Goal: Check status

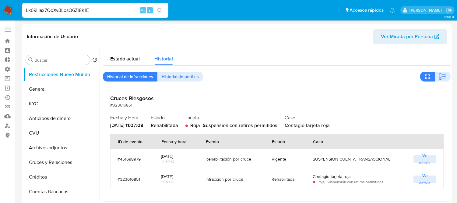
select select "10"
type input "Lk69Hax7QoXv3LosQ6Zl8K1E"
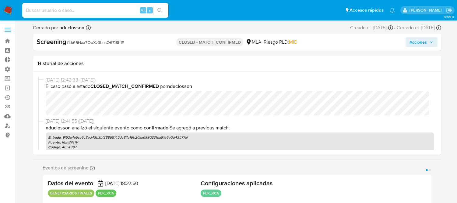
scroll to position [68, 0]
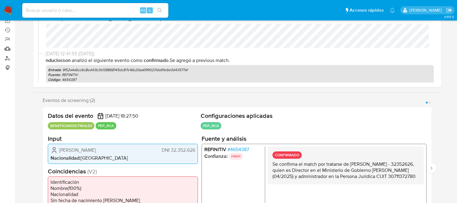
select select "10"
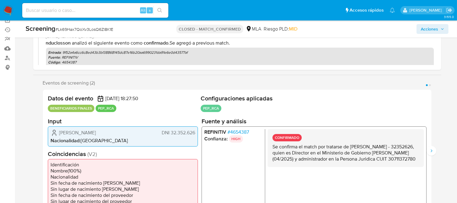
click at [77, 111] on p "BENEFICIARIOS FINALES" at bounding box center [71, 107] width 47 height 7
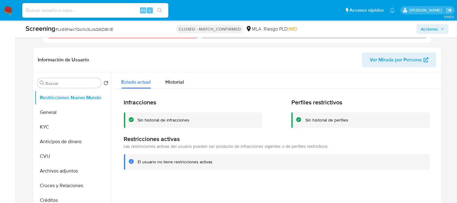
scroll to position [237, 0]
click at [177, 84] on span "Historial" at bounding box center [175, 81] width 19 height 7
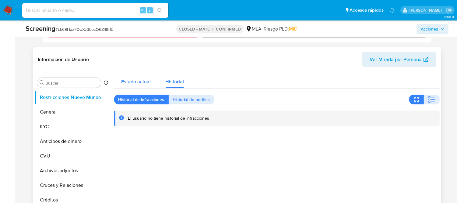
click at [145, 81] on span "Estado actual" at bounding box center [137, 81] width 30 height 7
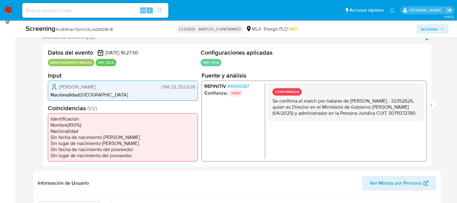
scroll to position [101, 0]
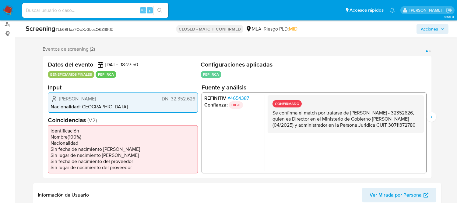
click at [104, 74] on p "PEP_RCA" at bounding box center [106, 74] width 21 height 7
click at [84, 72] on p "BENEFICIARIOS FINALES" at bounding box center [71, 74] width 47 height 7
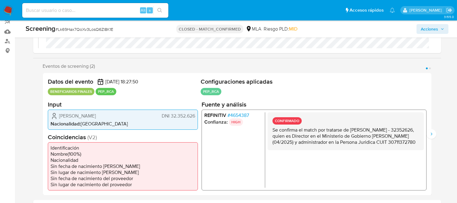
scroll to position [68, 0]
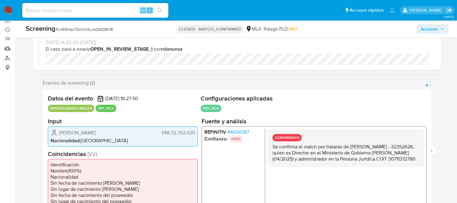
click at [432, 83] on div "Eventos de screening (2) Página 1 Página 2 Datos del evento [DATE] 18:27:50 BEN…" at bounding box center [237, 146] width 408 height 132
click at [432, 151] on icon "Siguiente" at bounding box center [431, 150] width 5 height 5
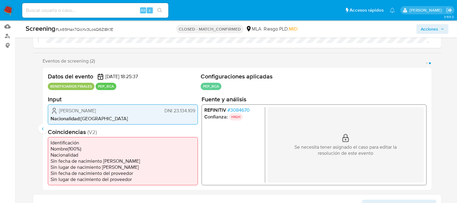
scroll to position [101, 0]
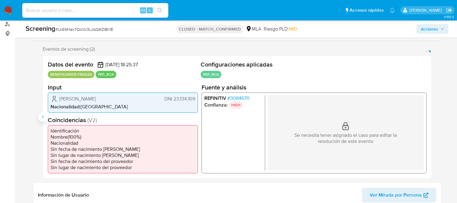
click at [41, 118] on icon "Anterior" at bounding box center [43, 116] width 5 height 5
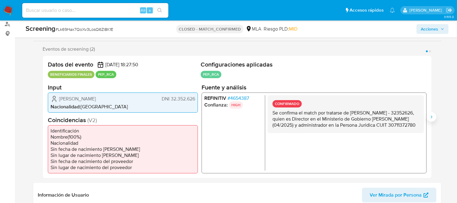
click at [430, 118] on icon "Siguiente" at bounding box center [431, 116] width 5 height 5
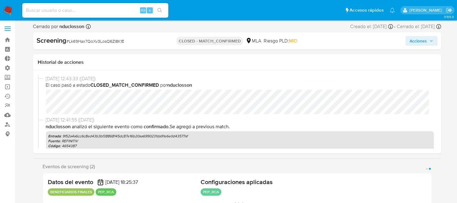
scroll to position [0, 0]
